Goal: Complete application form: Complete application form

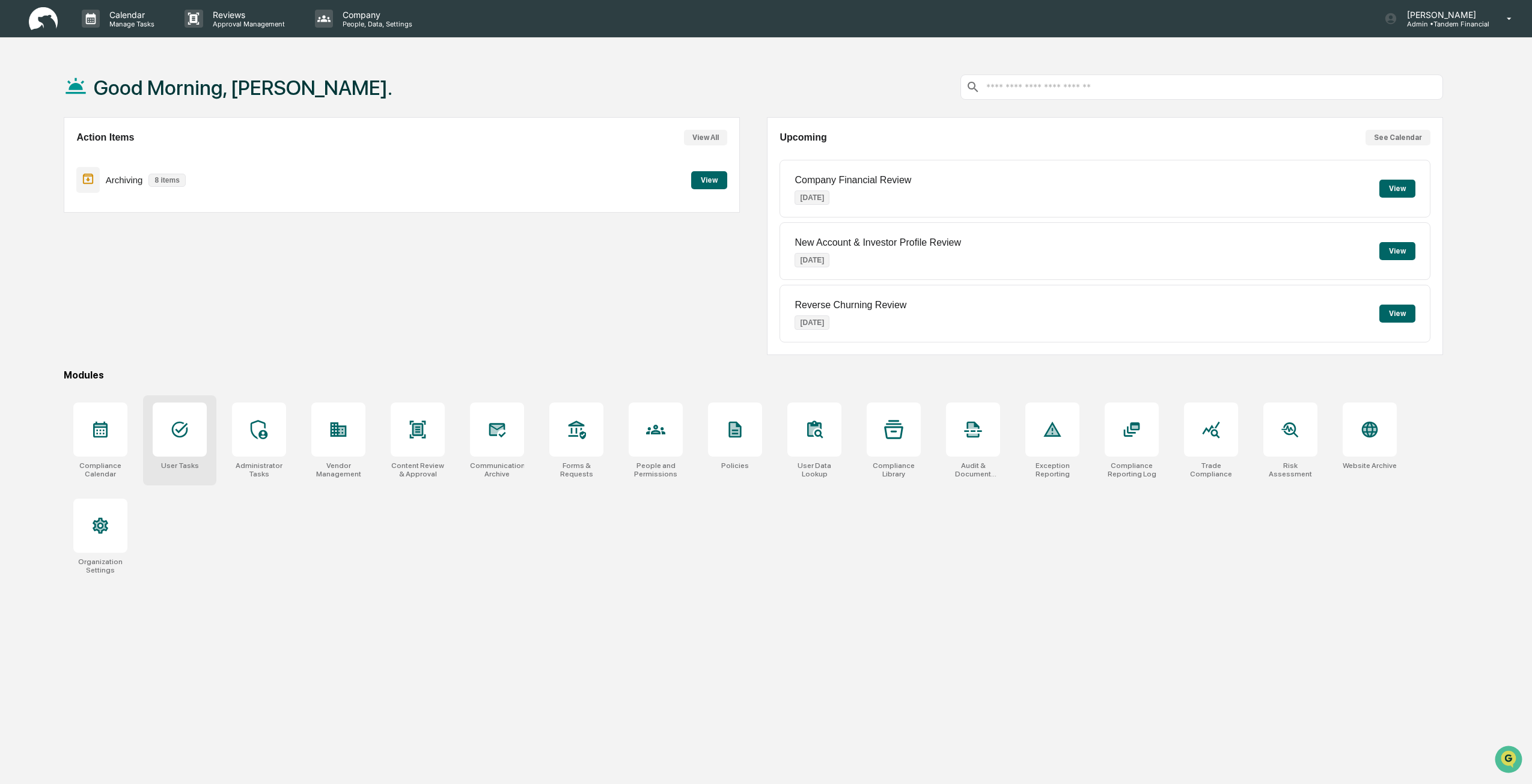
click at [166, 437] on div at bounding box center [179, 429] width 54 height 54
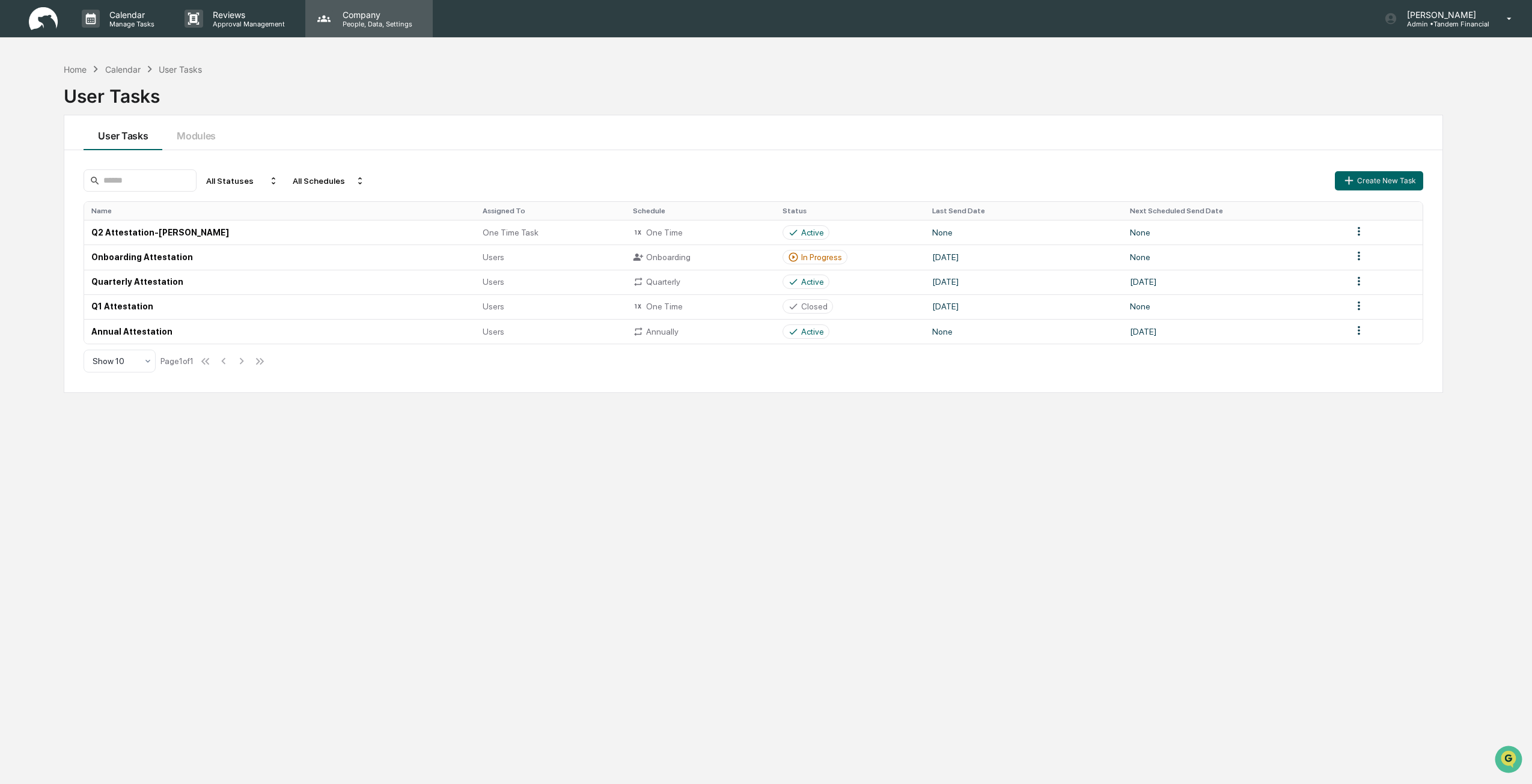
click at [360, 30] on div "Company People, Data, Settings" at bounding box center [369, 19] width 128 height 37
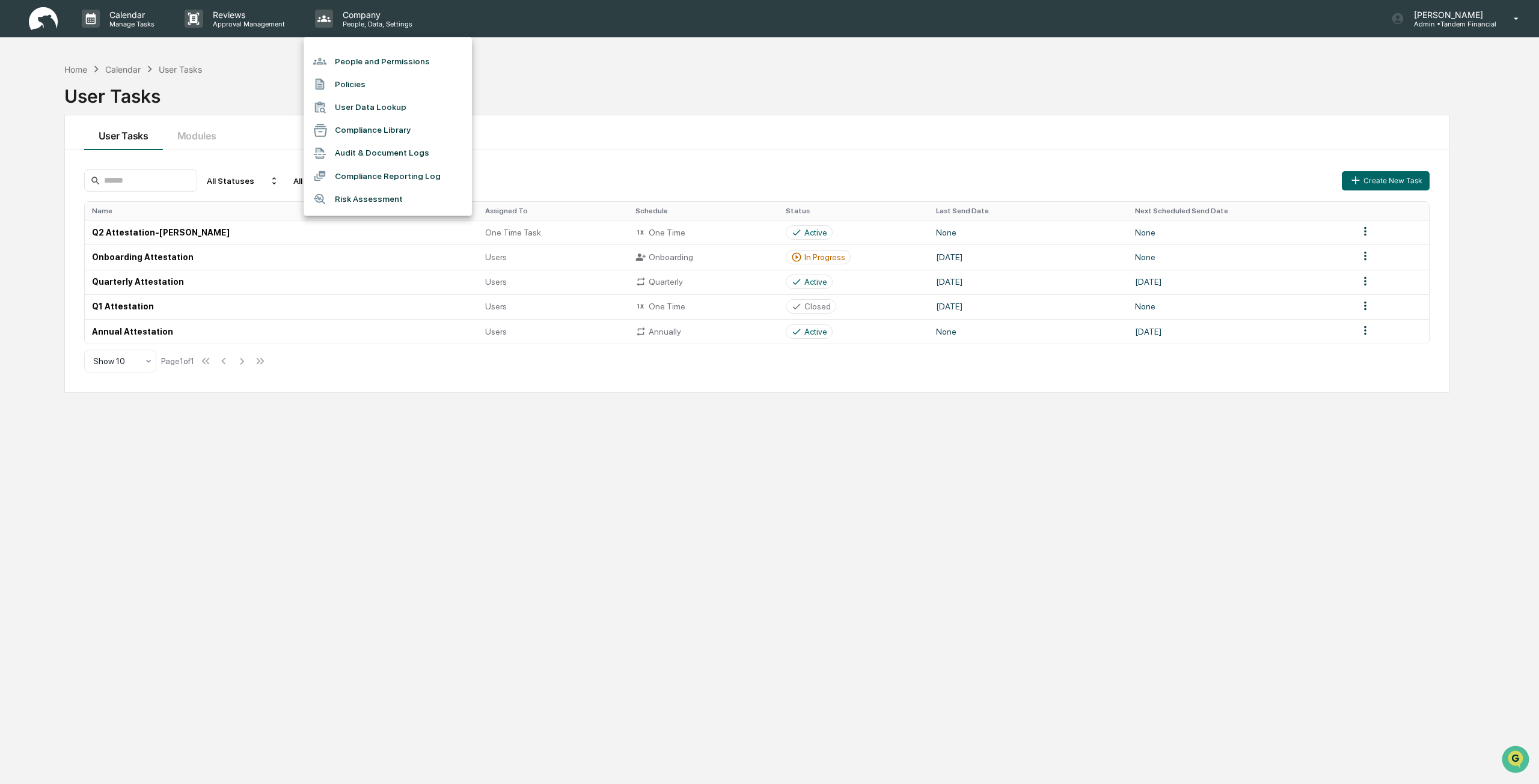
click at [229, 21] on div at bounding box center [769, 392] width 1539 height 784
click at [229, 21] on p "Approval Management" at bounding box center [247, 24] width 88 height 9
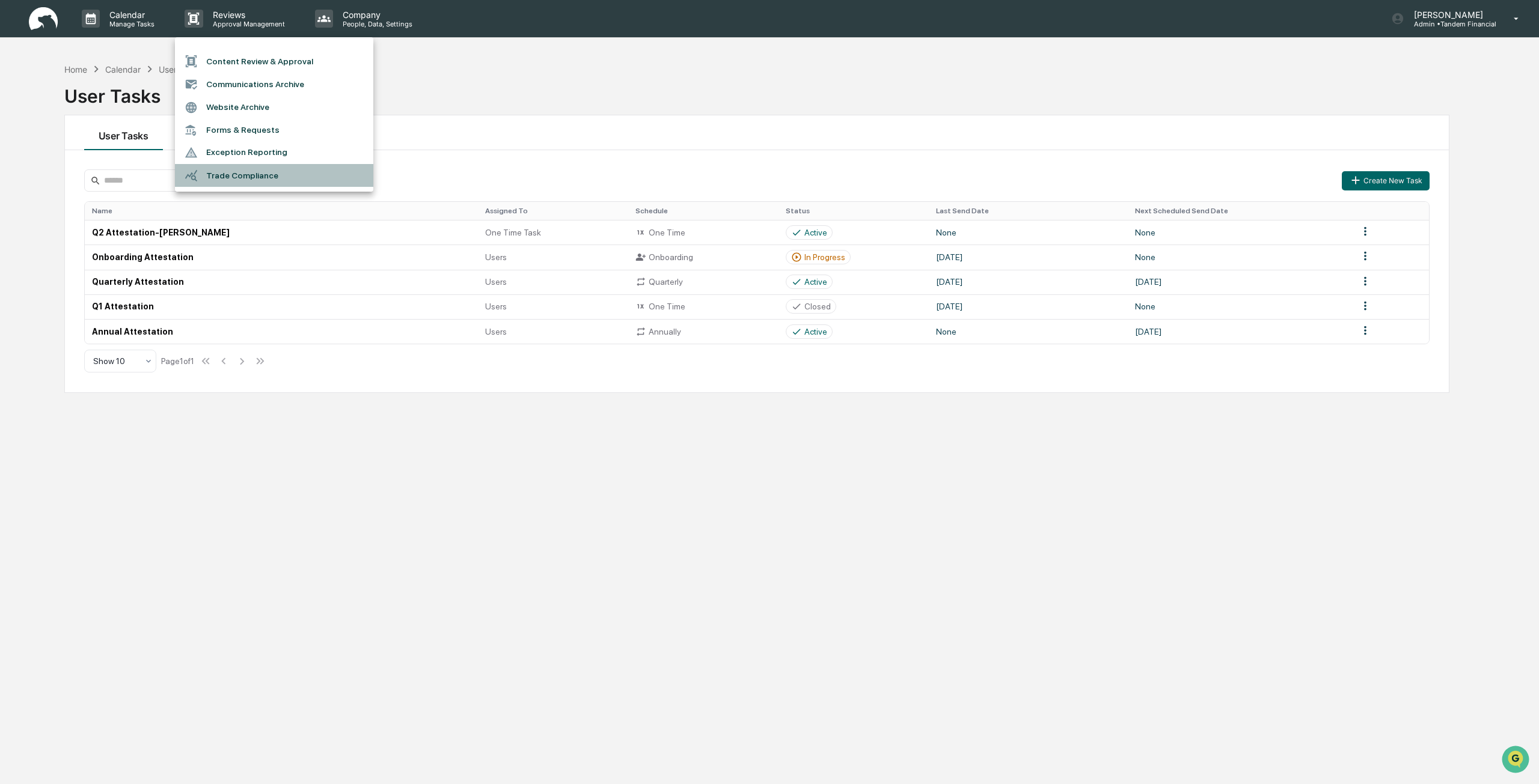
click at [215, 178] on li "Trade Compliance" at bounding box center [274, 175] width 198 height 23
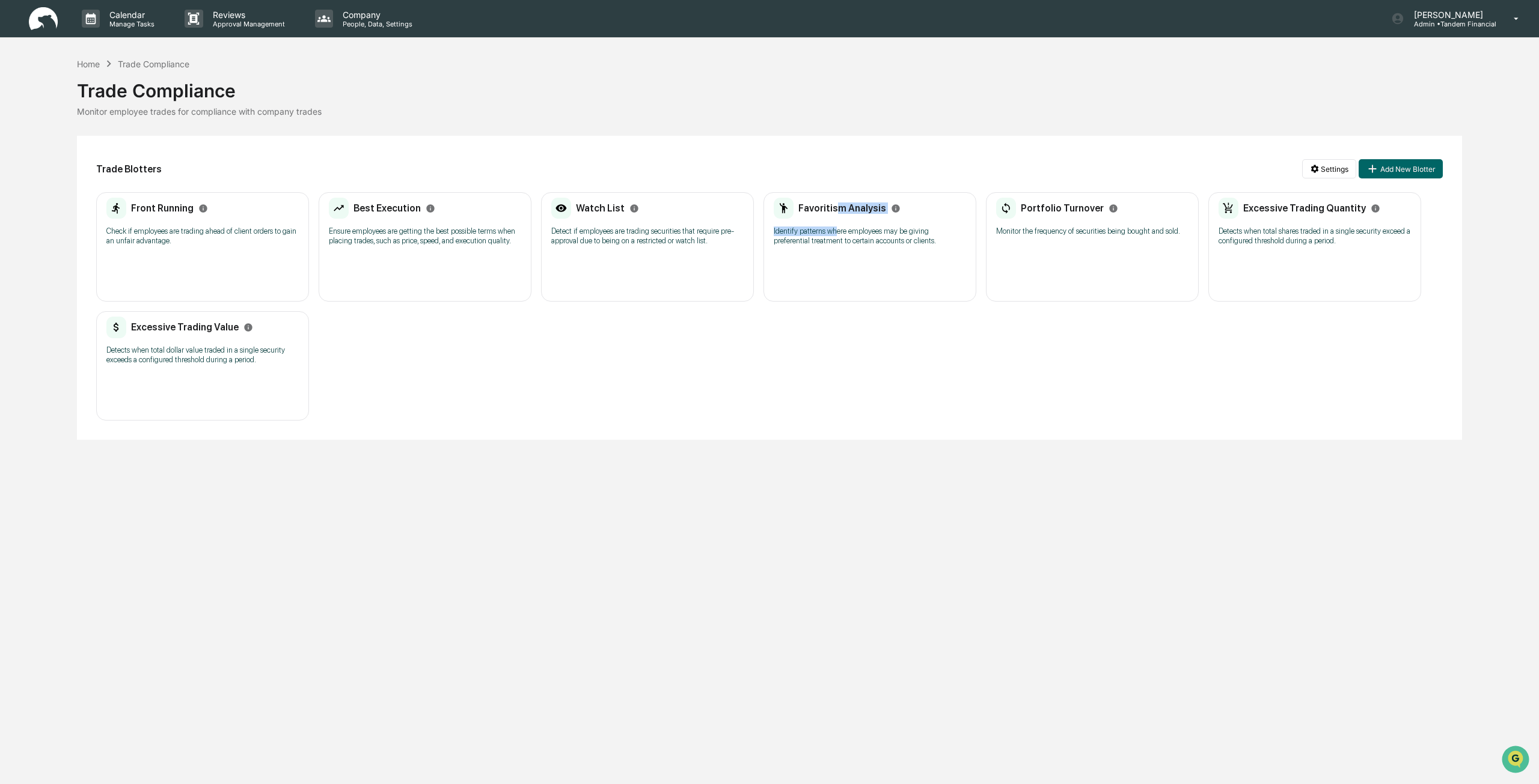
click at [835, 221] on div "Favoritism Analysis Identify patterns where employees may be giving preferentia…" at bounding box center [870, 225] width 192 height 56
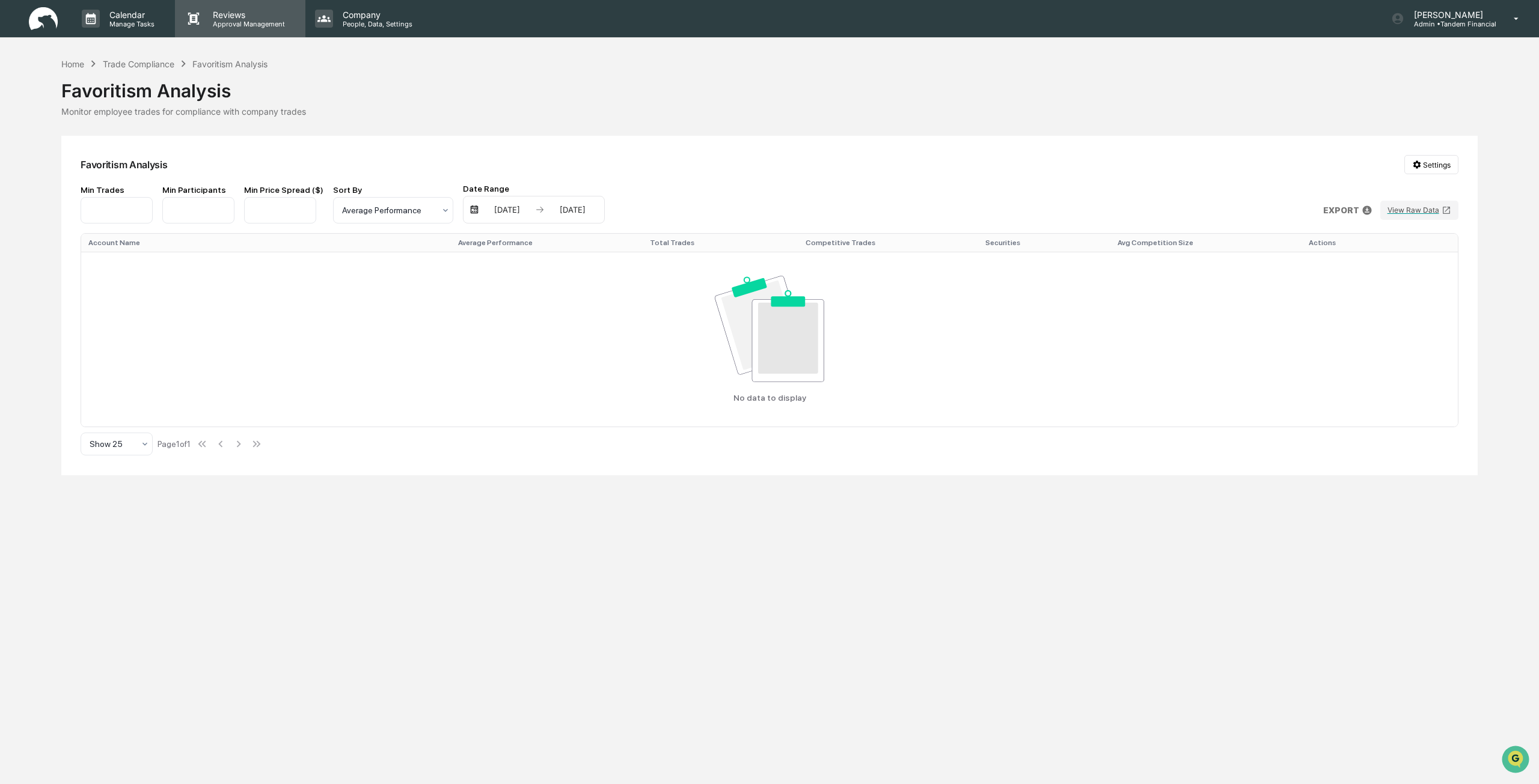
click at [235, 15] on p "Reviews" at bounding box center [247, 14] width 88 height 10
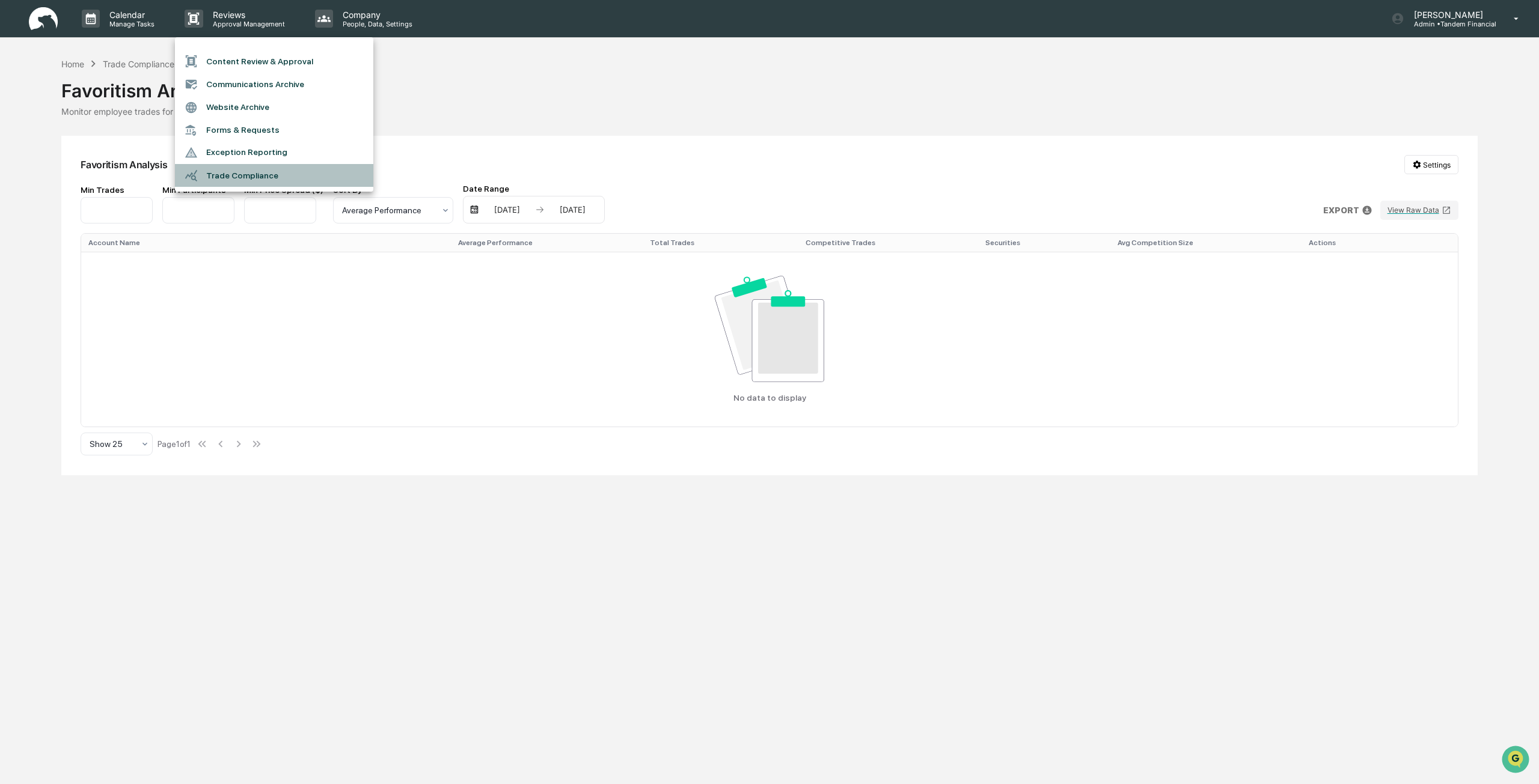
click at [248, 178] on li "Trade Compliance" at bounding box center [274, 175] width 198 height 23
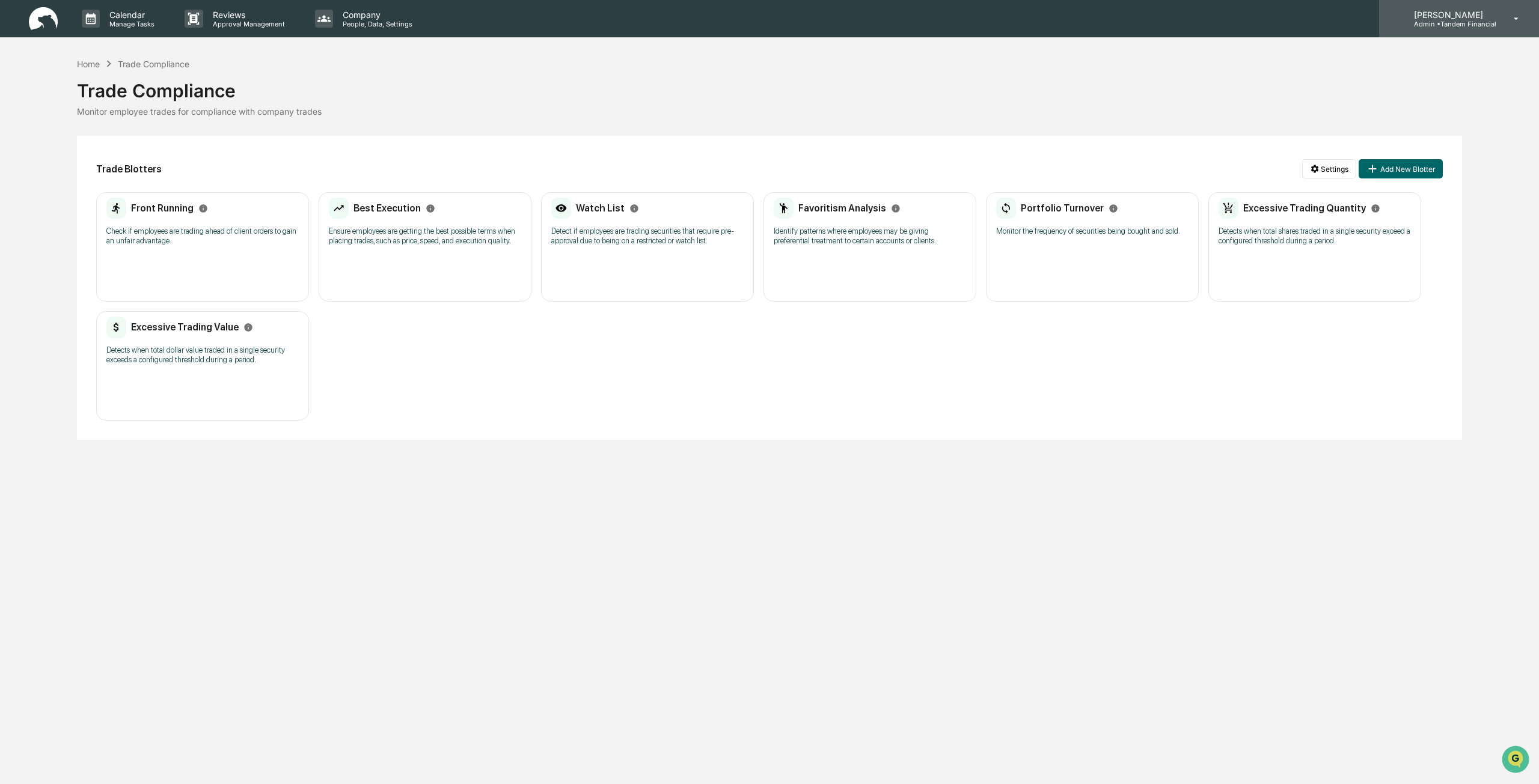
click at [1471, 13] on p "[PERSON_NAME]" at bounding box center [1450, 14] width 92 height 10
click at [1421, 107] on li "Switch to User view..." at bounding box center [1445, 108] width 168 height 22
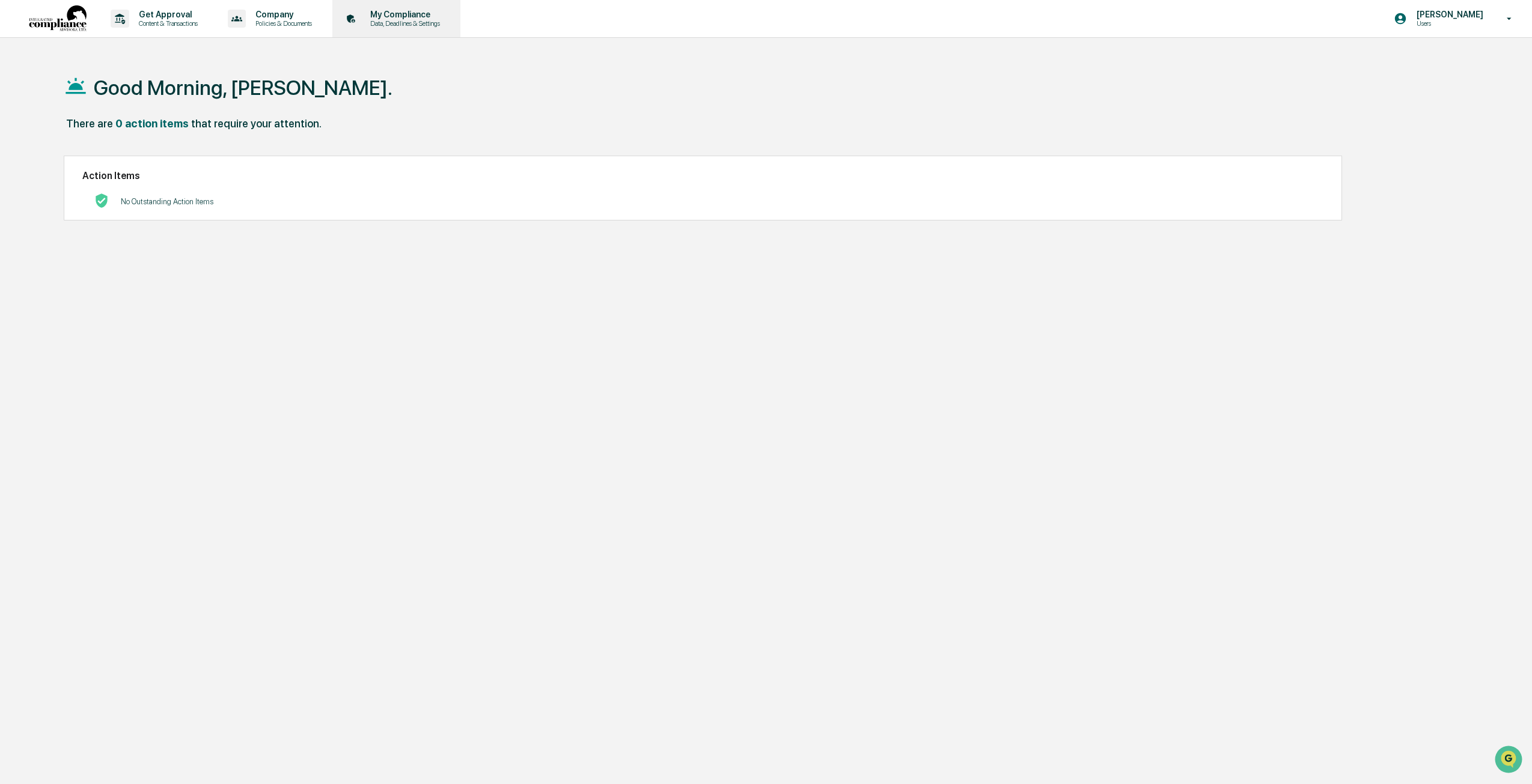
click at [387, 25] on p "Data, Deadlines & Settings" at bounding box center [403, 23] width 85 height 9
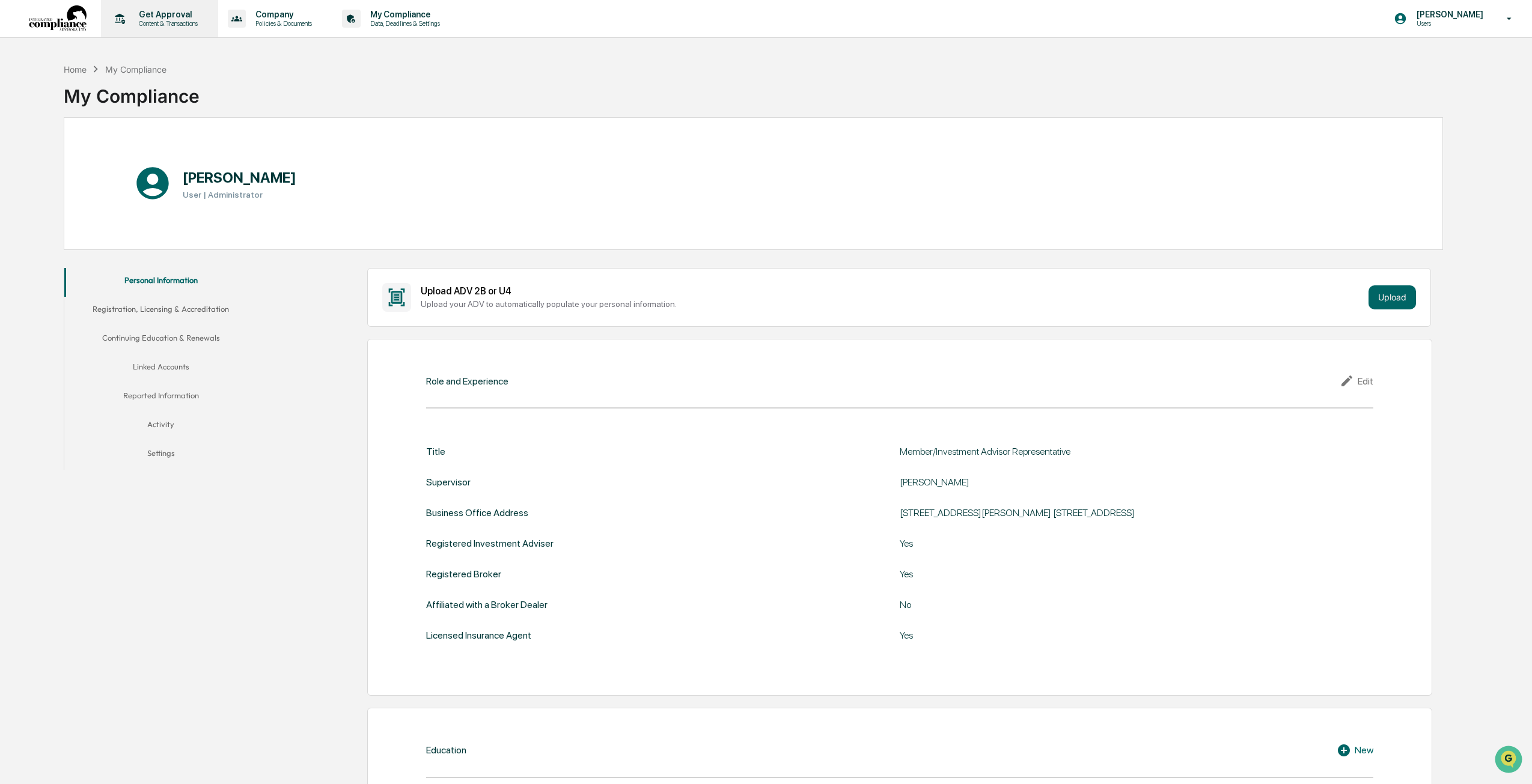
click at [160, 27] on p "Content & Transactions" at bounding box center [166, 23] width 74 height 9
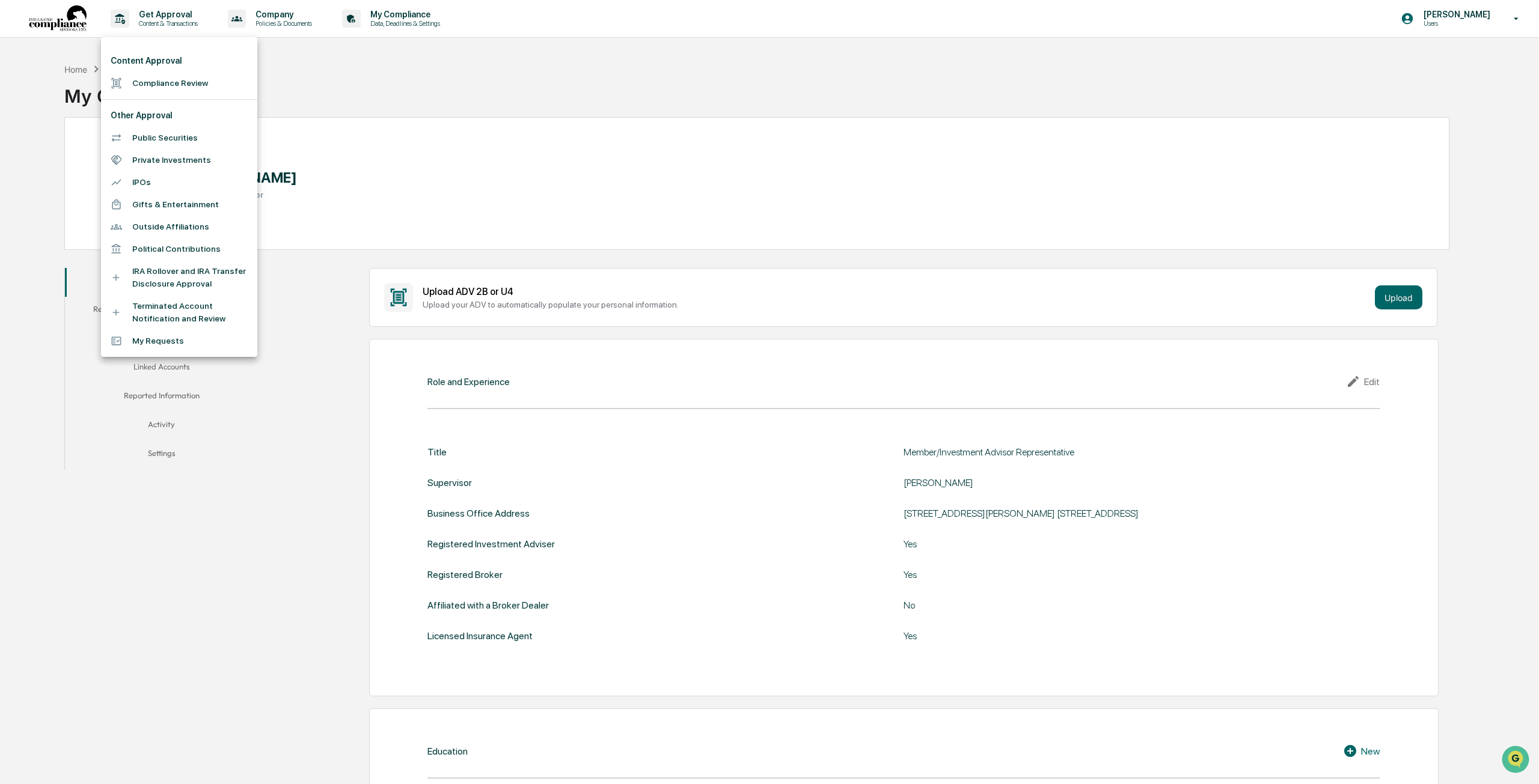
click at [158, 137] on li "Public Securities" at bounding box center [179, 138] width 156 height 22
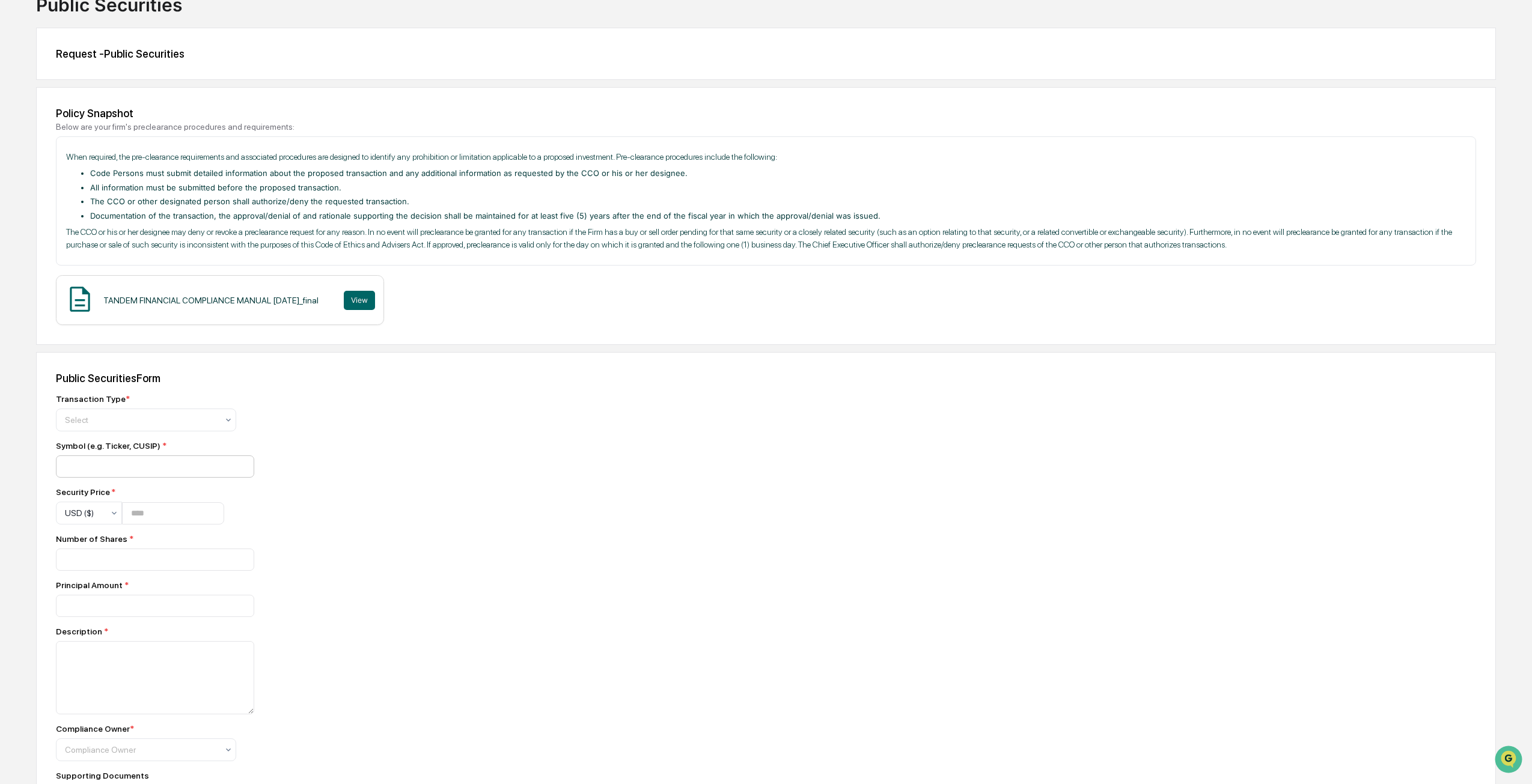
scroll to position [120, 0]
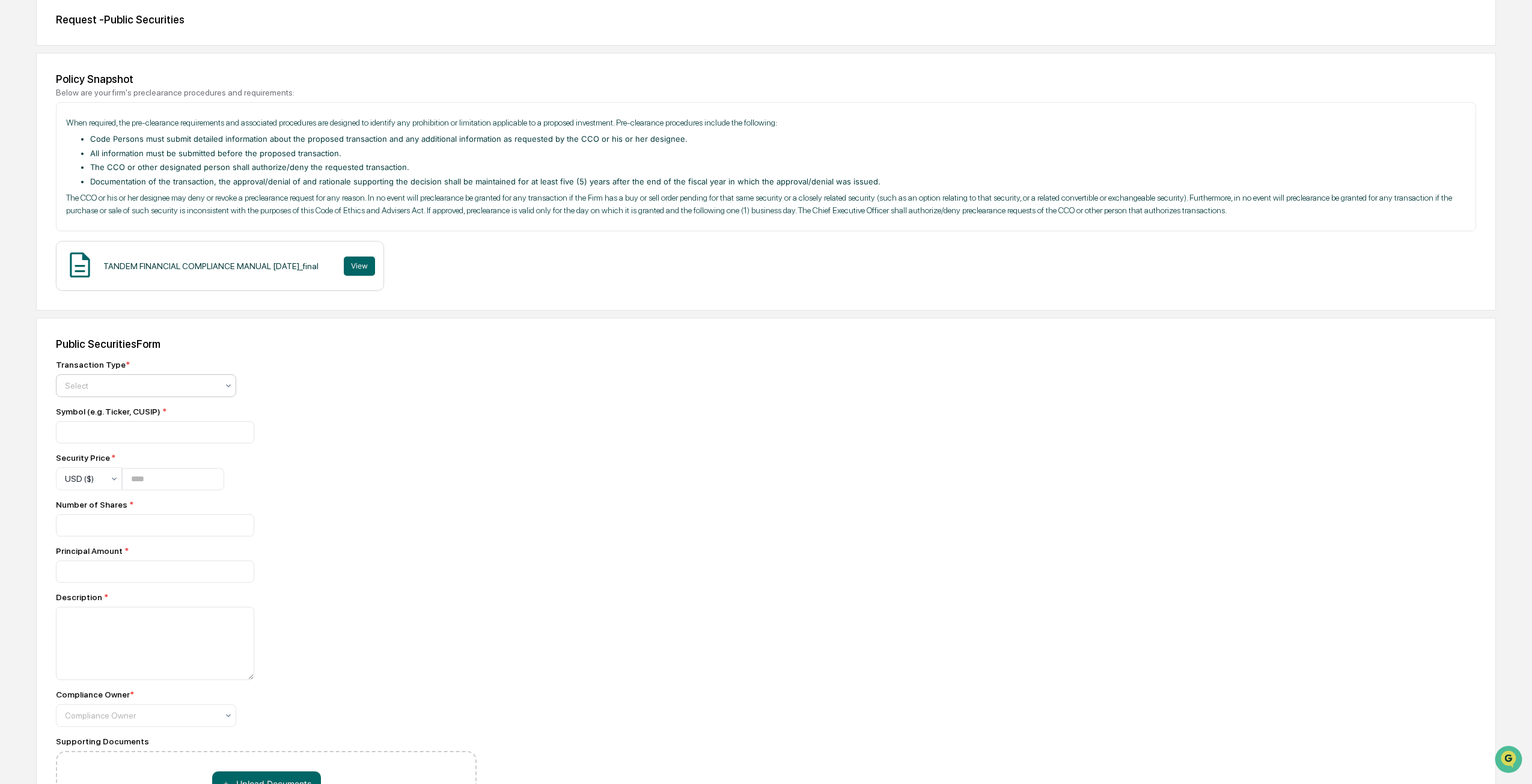
click at [188, 387] on div at bounding box center [142, 385] width 153 height 12
click at [181, 420] on div "Buy" at bounding box center [146, 415] width 179 height 24
click at [169, 431] on input at bounding box center [155, 432] width 198 height 22
paste input "**********"
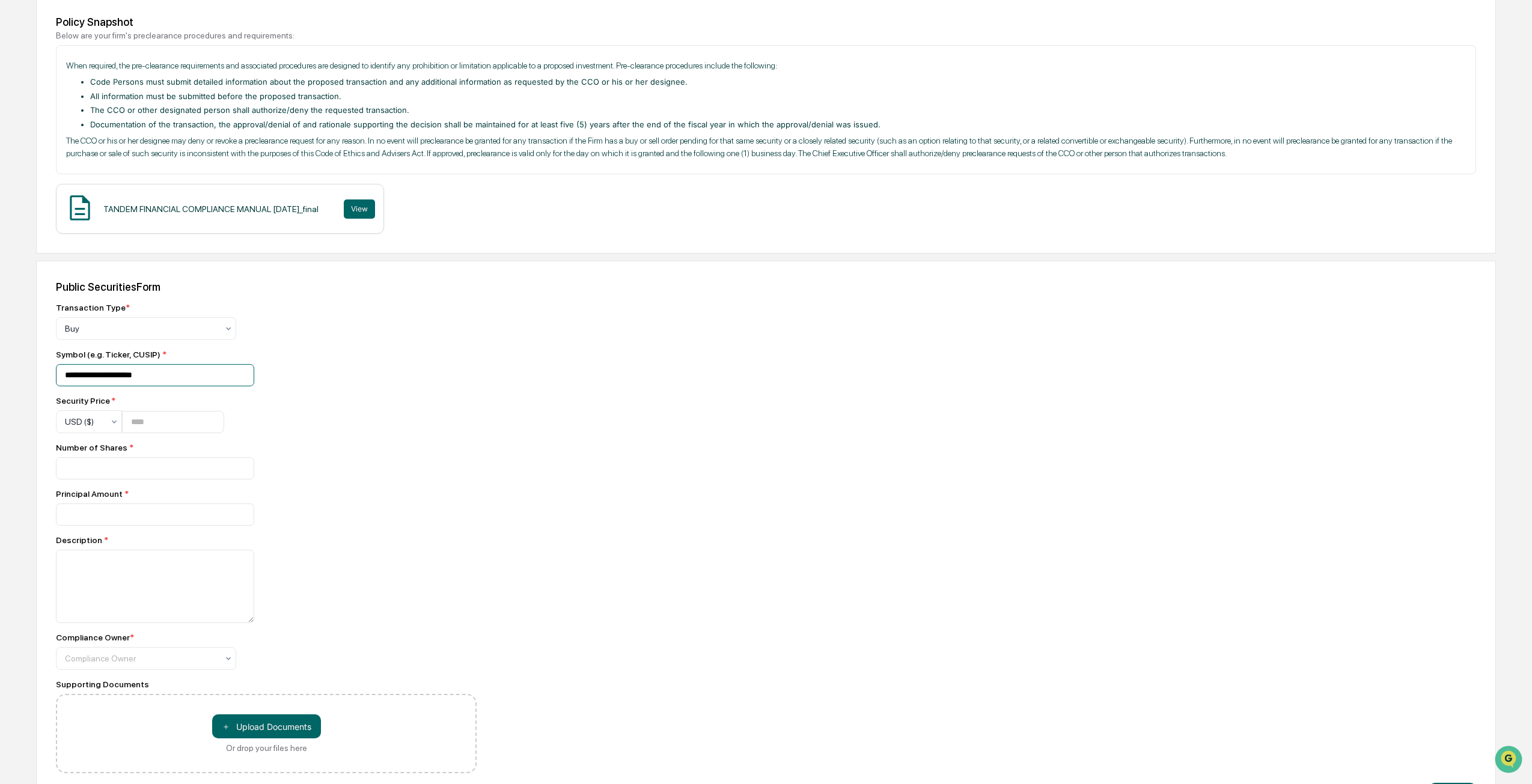
scroll to position [180, 0]
type input "**********"
click at [181, 415] on input "number" at bounding box center [173, 419] width 102 height 22
type input "****"
click at [153, 466] on input "number" at bounding box center [155, 465] width 198 height 22
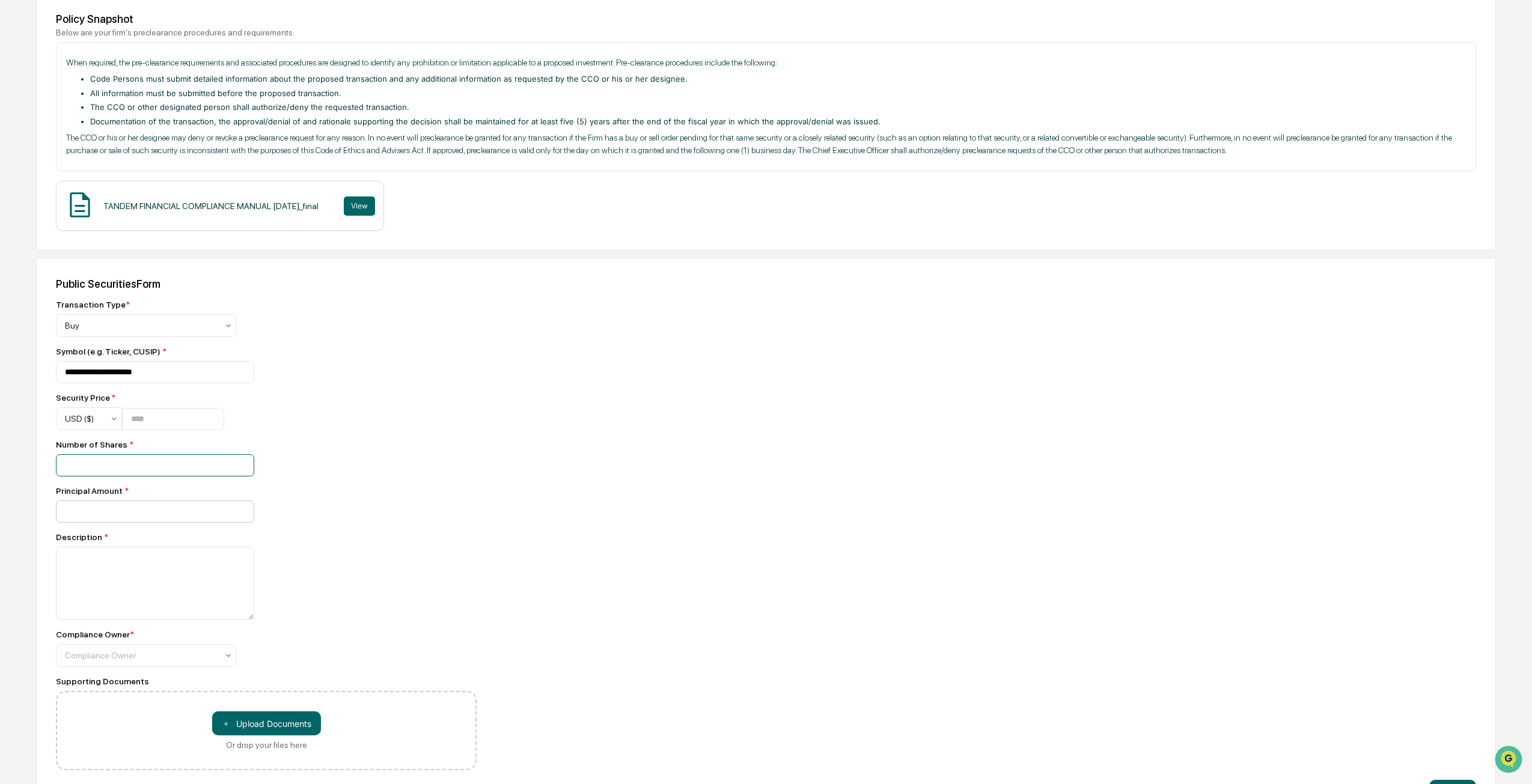
type input "**"
click at [157, 476] on input "number" at bounding box center [155, 465] width 198 height 22
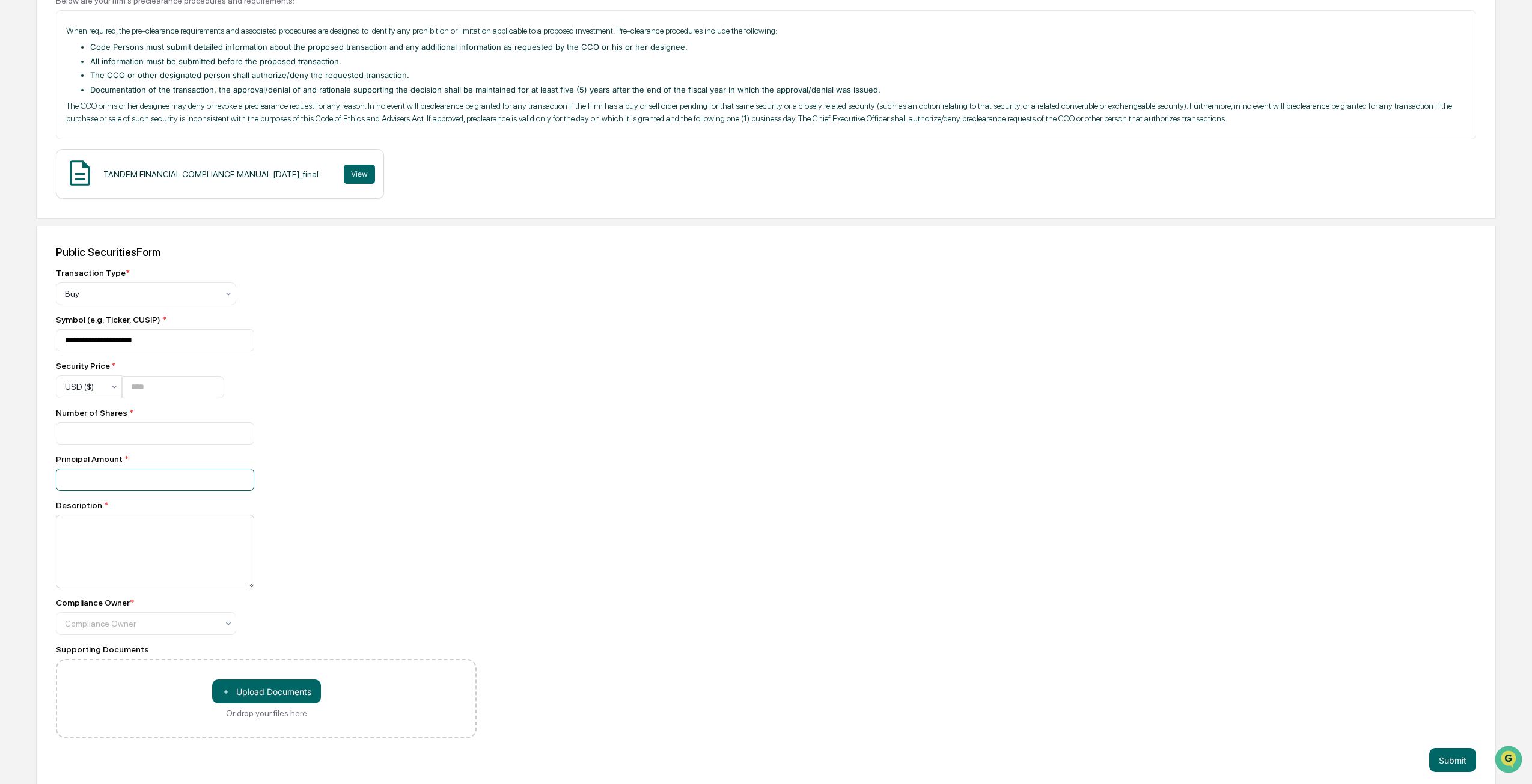
scroll to position [222, 0]
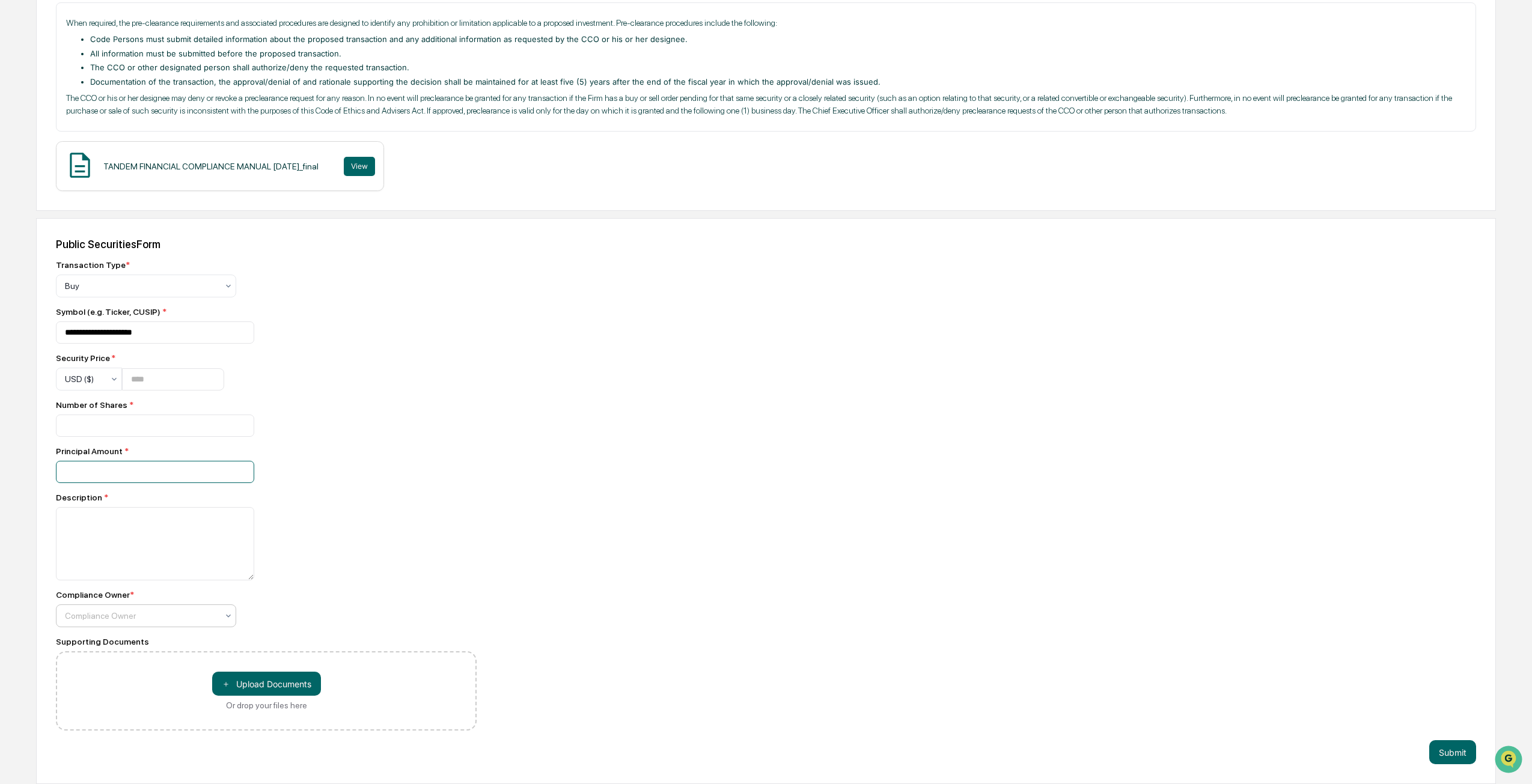
type input "****"
click at [140, 617] on div at bounding box center [142, 616] width 153 height 12
click at [354, 609] on div "Compliance Owner * Compliance Owner" at bounding box center [266, 609] width 421 height 37
click at [1449, 745] on button "Submit" at bounding box center [1452, 752] width 47 height 24
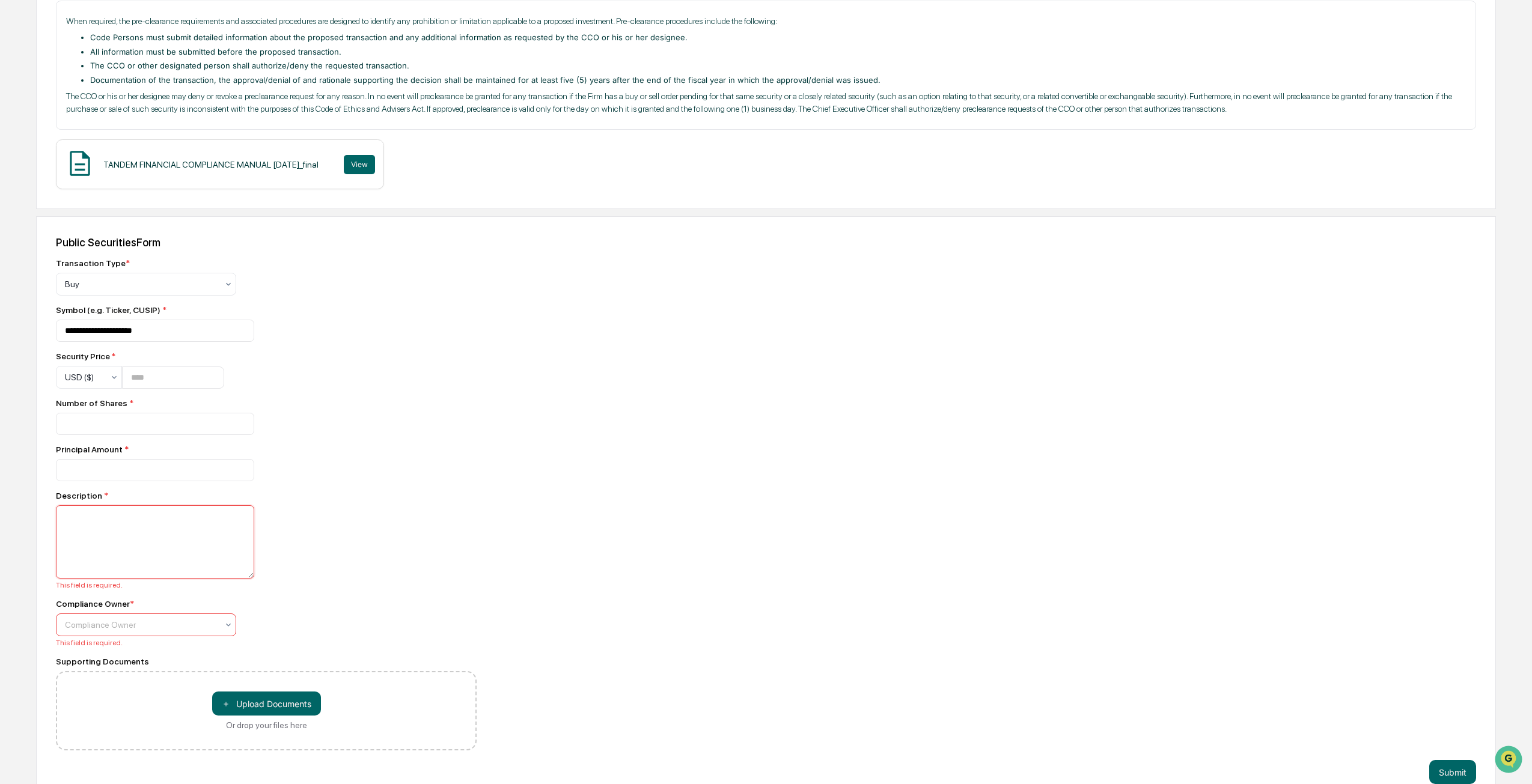
click at [159, 525] on textarea at bounding box center [155, 541] width 198 height 73
type textarea "**********"
click at [177, 626] on div at bounding box center [142, 625] width 153 height 12
click at [192, 654] on div "Compliance Group: Administrators" at bounding box center [146, 655] width 179 height 24
click at [804, 649] on div "**********" at bounding box center [766, 510] width 1460 height 587
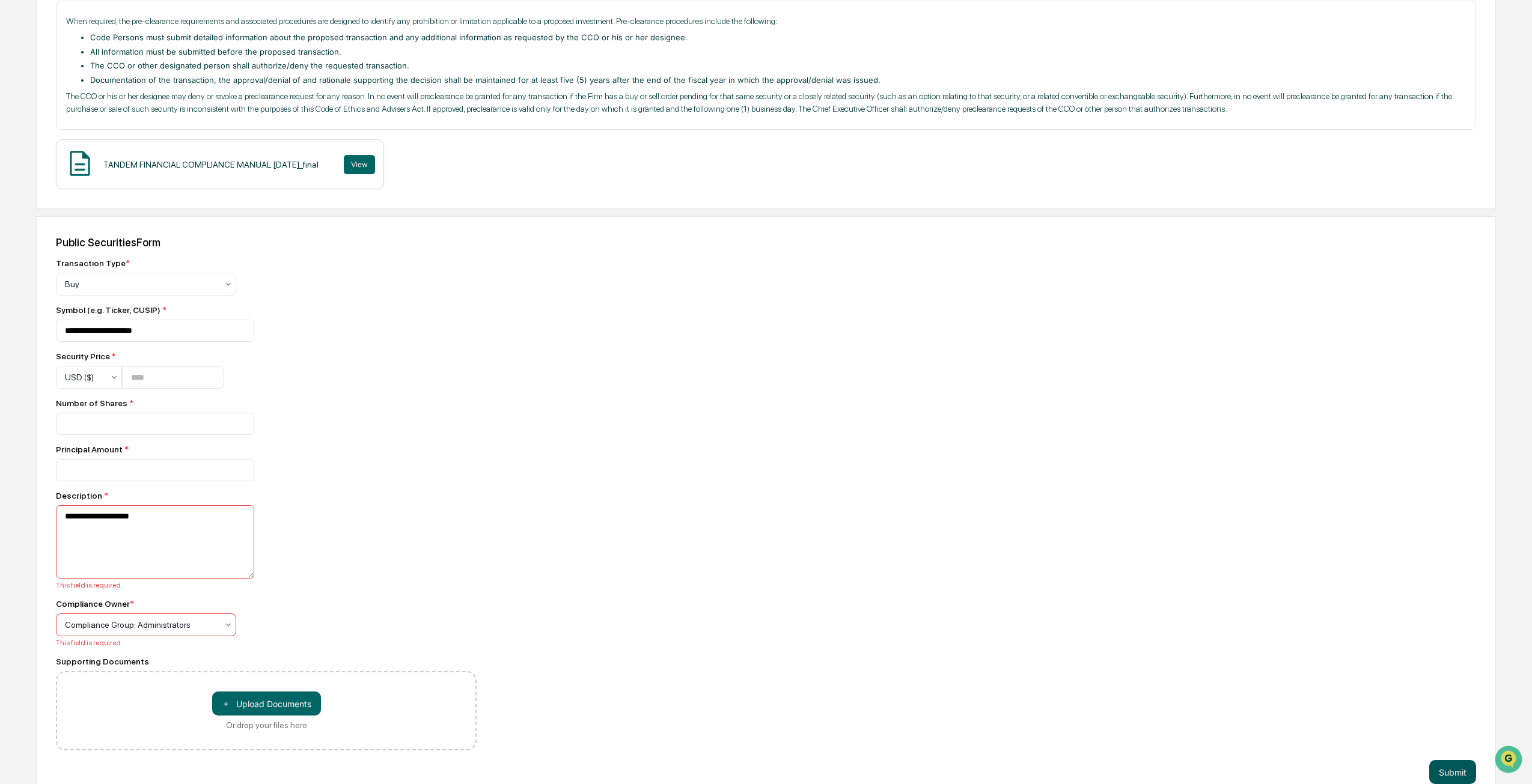
click at [1446, 776] on button "Submit" at bounding box center [1452, 772] width 47 height 24
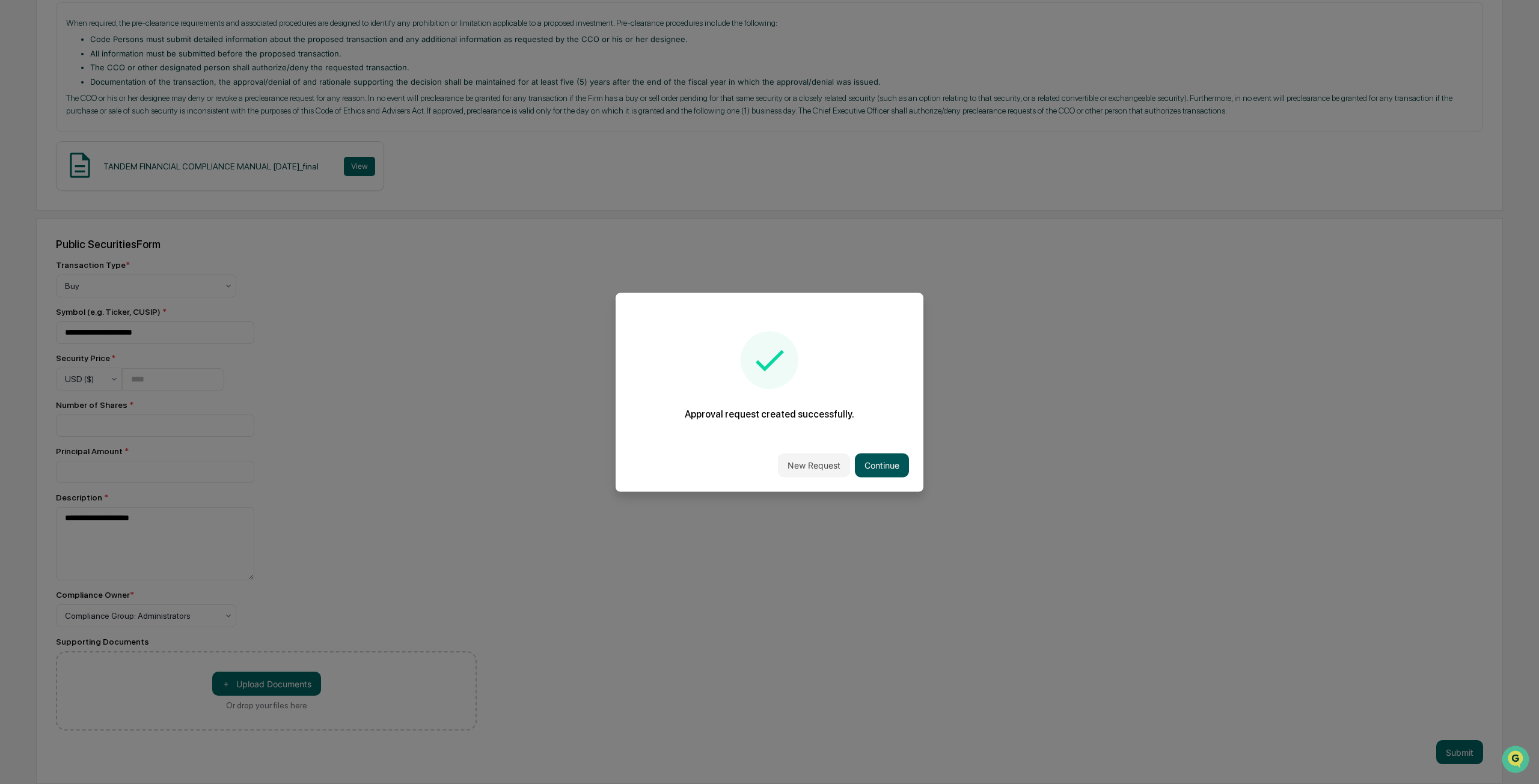
click at [875, 467] on button "Continue" at bounding box center [882, 465] width 54 height 24
